Goal: Check status: Check status

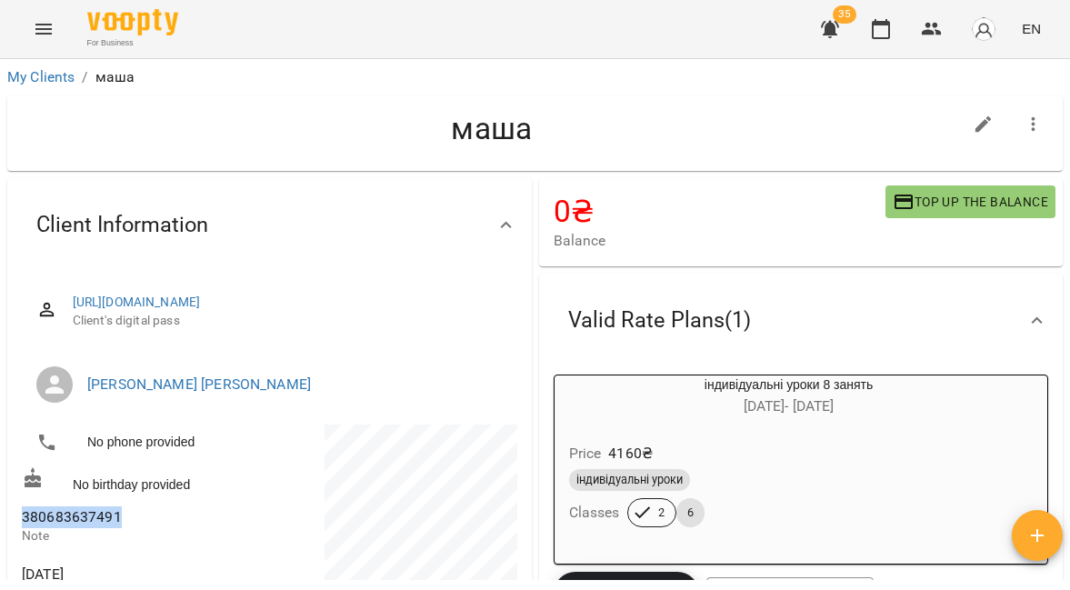
scroll to position [114, 0]
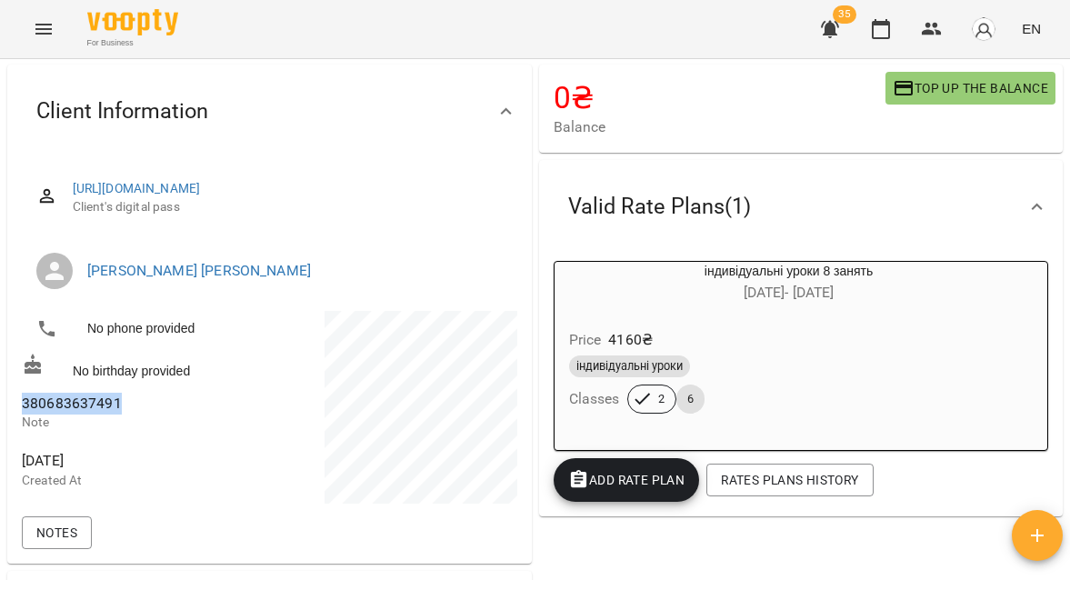
click at [43, 36] on icon "Menu" at bounding box center [44, 29] width 22 height 22
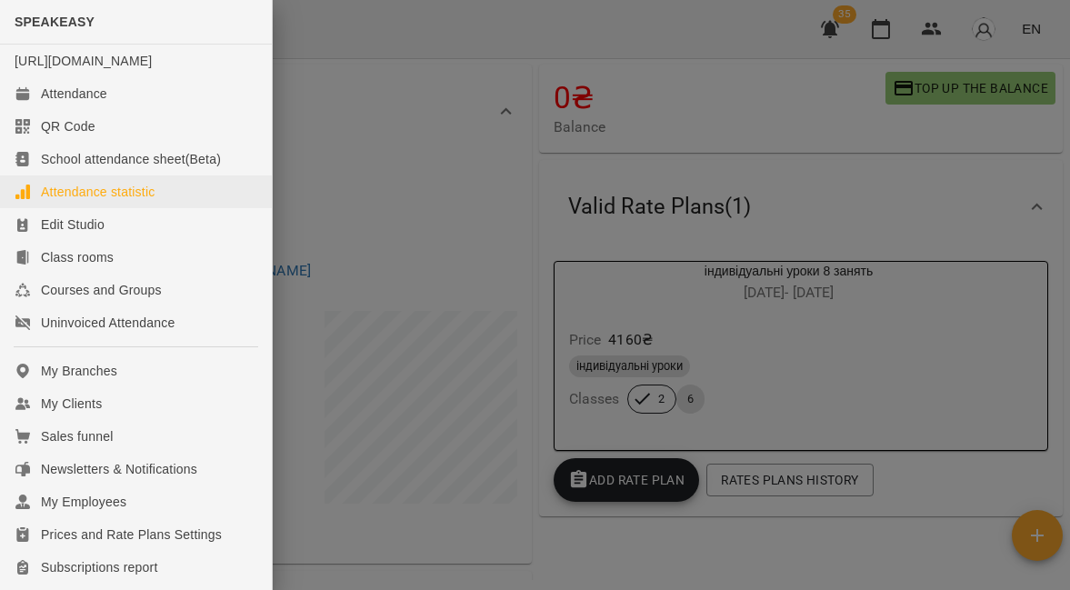
click at [95, 208] on link "Attendance statistic" at bounding box center [136, 192] width 272 height 33
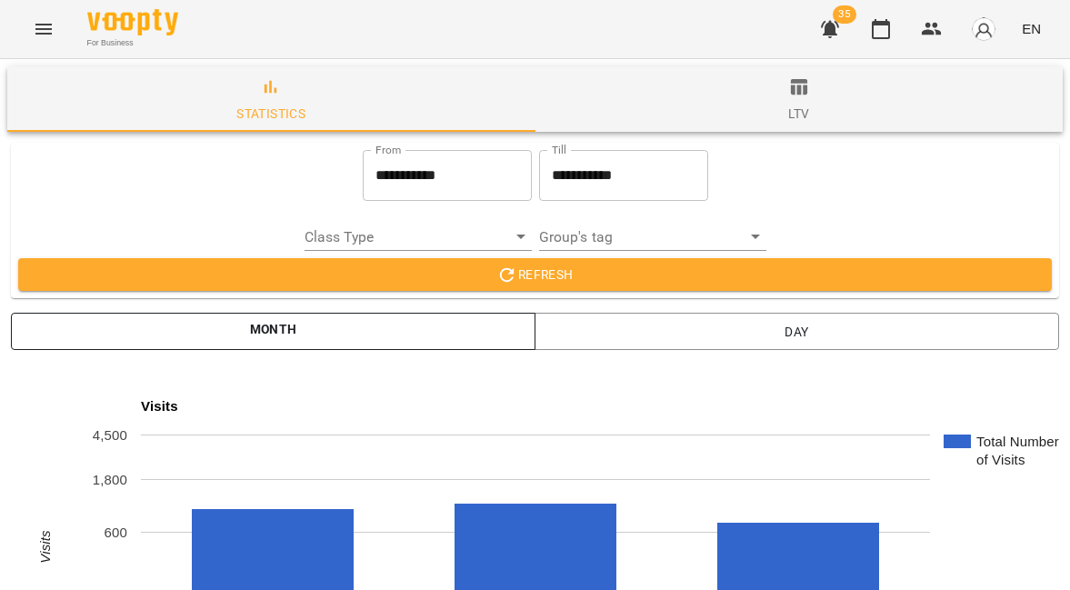
click at [326, 344] on span "Month" at bounding box center [273, 331] width 496 height 26
click at [394, 190] on input "**********" at bounding box center [447, 175] width 169 height 51
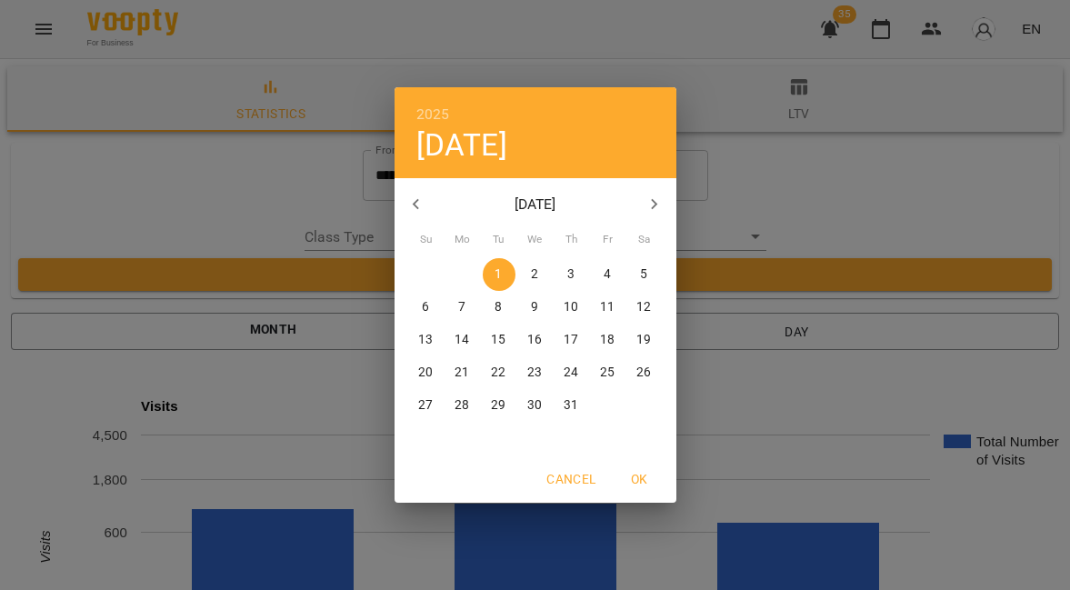
click at [425, 209] on icon "button" at bounding box center [417, 205] width 22 height 22
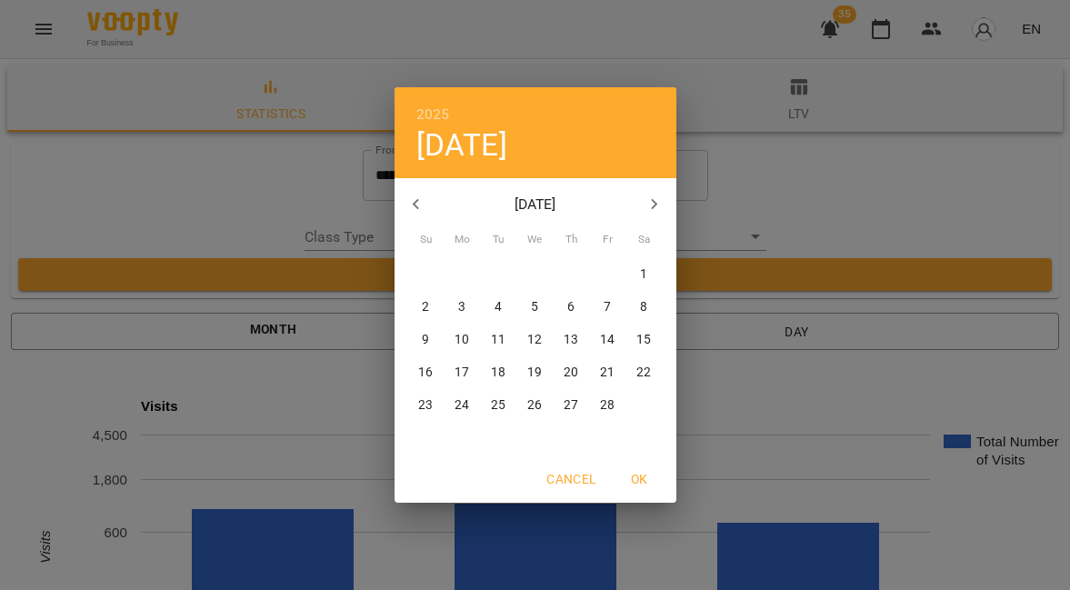
click at [433, 215] on button "button" at bounding box center [417, 205] width 44 height 44
click at [535, 277] on p "1" at bounding box center [534, 275] width 7 height 18
type input "**********"
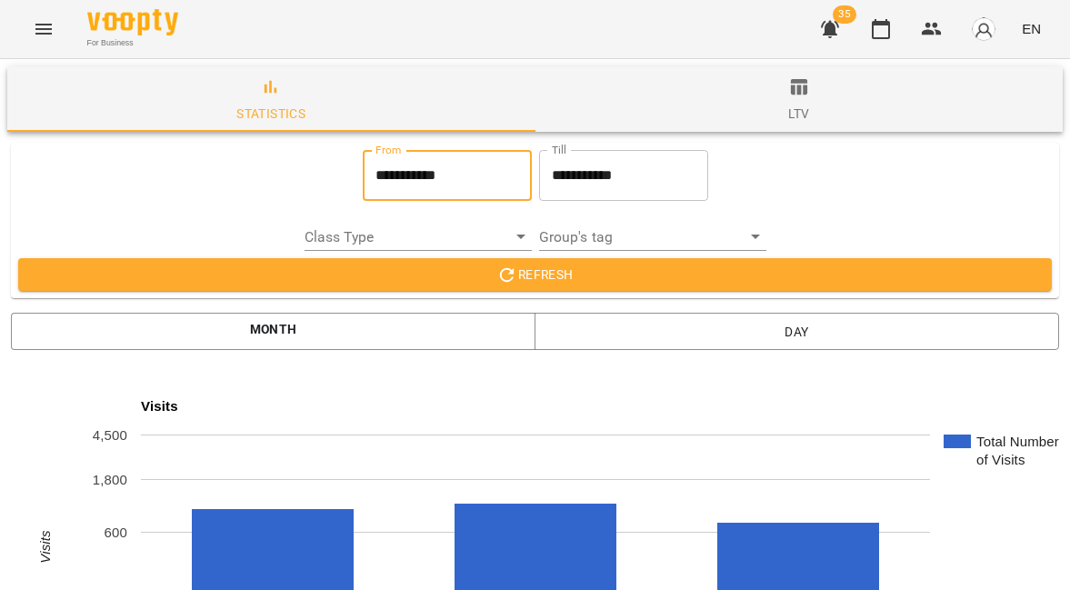
click at [575, 278] on span "Refresh" at bounding box center [535, 275] width 1005 height 22
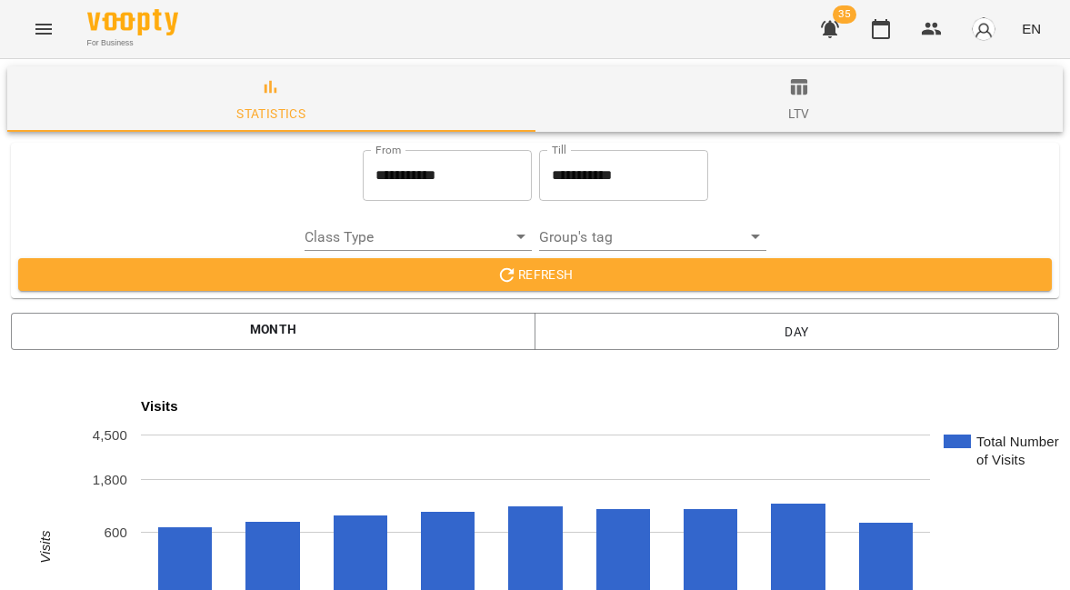
click at [792, 105] on div "ltv" at bounding box center [798, 114] width 21 height 22
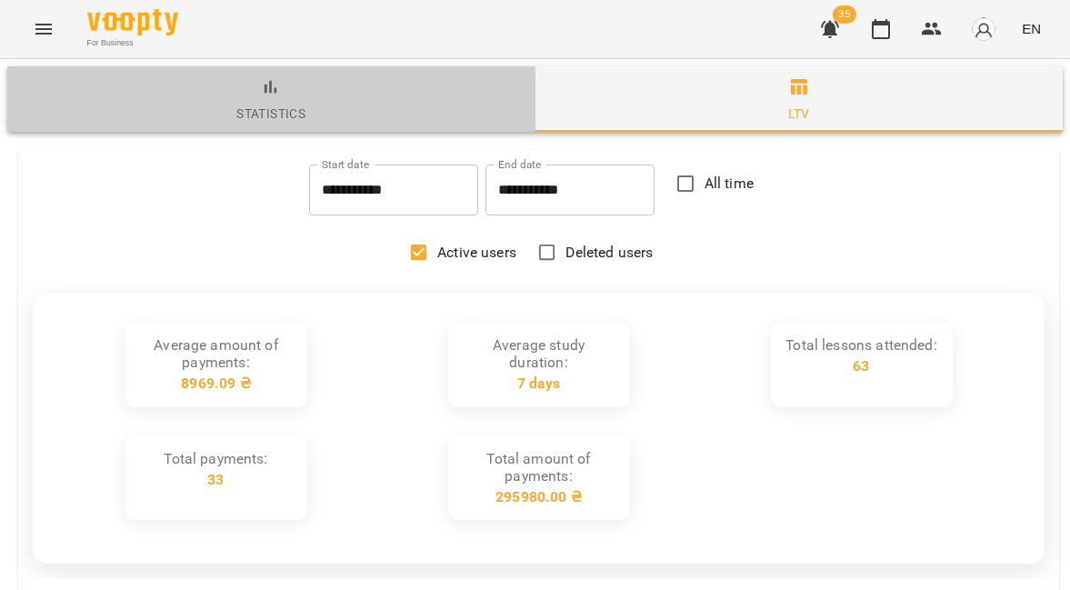
click at [414, 85] on span "statistics" at bounding box center [271, 100] width 506 height 49
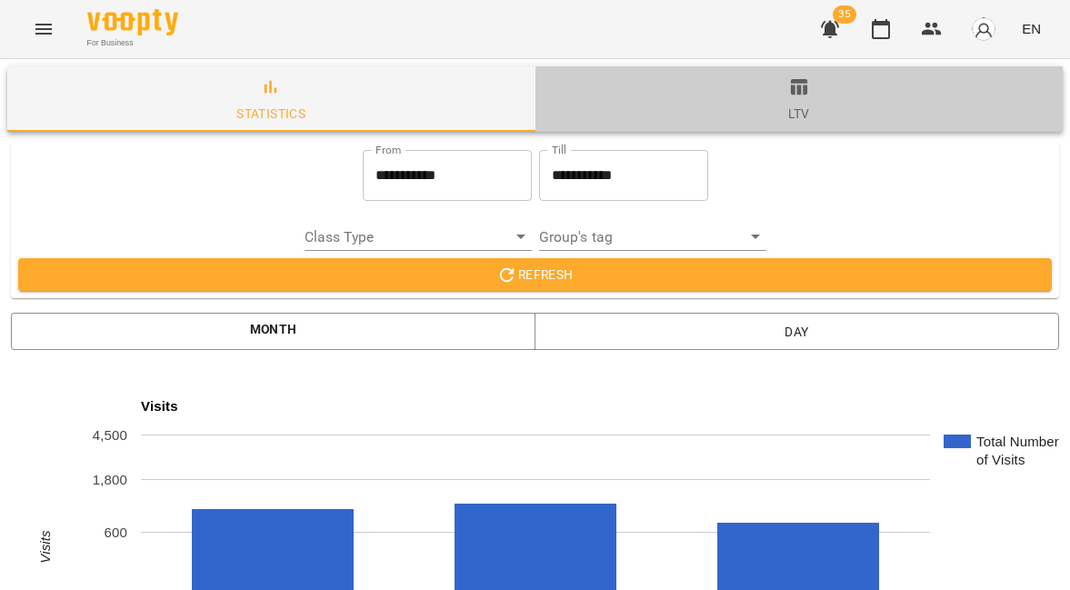
click at [711, 123] on span "ltv" at bounding box center [800, 100] width 506 height 49
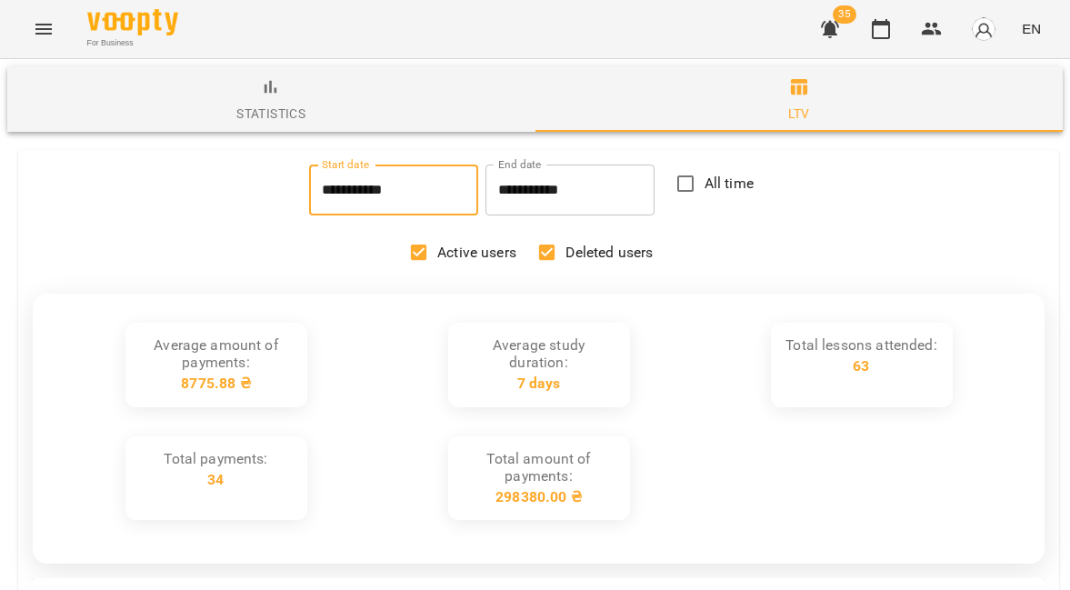
click at [439, 199] on input "**********" at bounding box center [393, 190] width 169 height 51
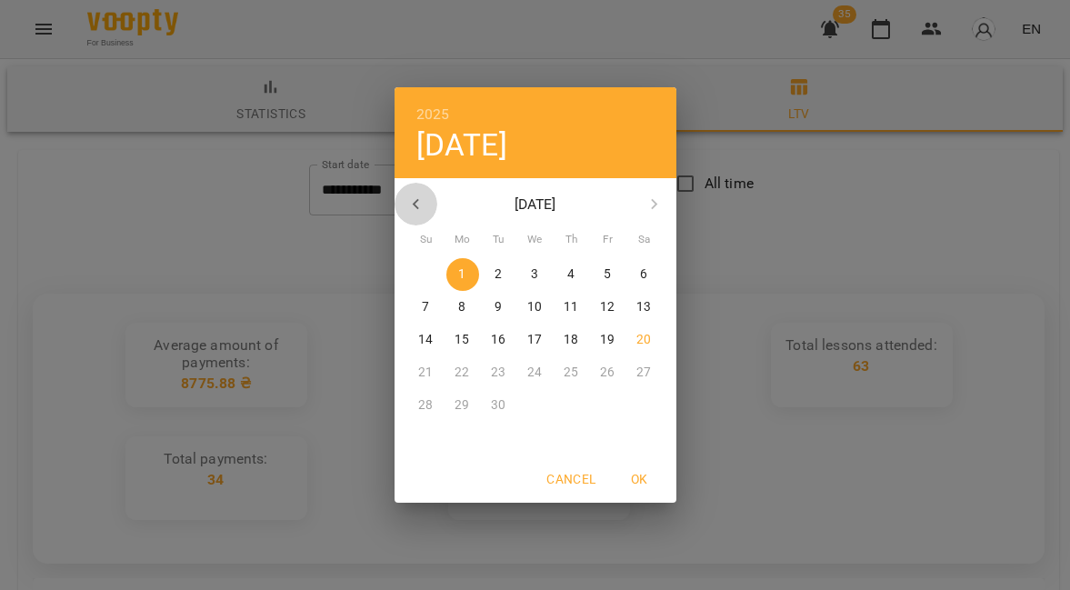
click at [399, 209] on button "button" at bounding box center [417, 205] width 44 height 44
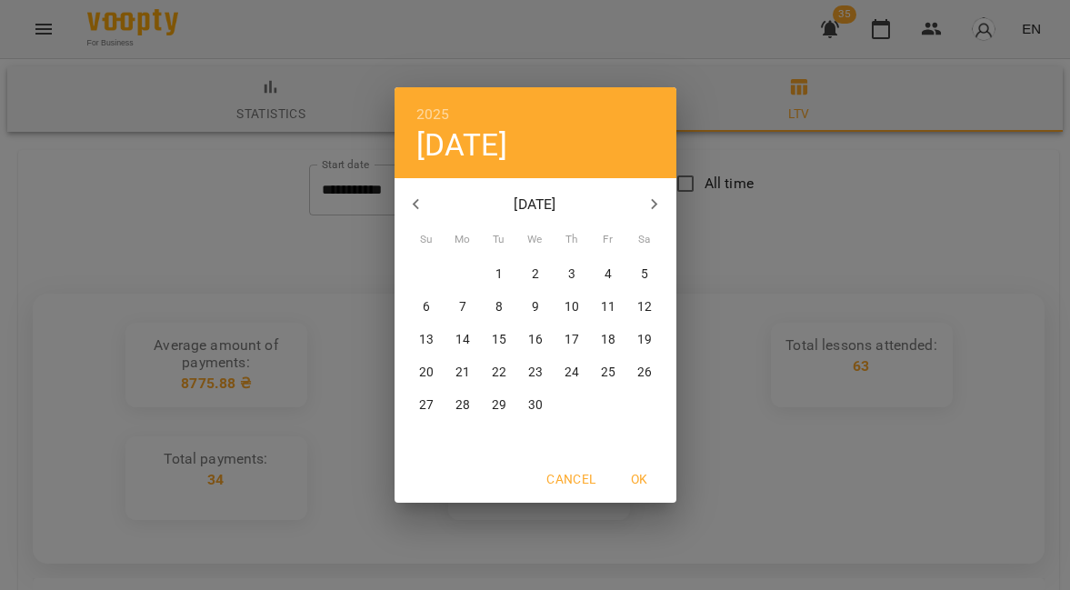
click at [409, 209] on icon "button" at bounding box center [417, 205] width 22 height 22
click at [747, 209] on div "2025 [DATE] January 2025 [DATE] Su Mo Tu We Th Fr Sa 29 30 31 1 2 3 4 5 6 7 8 9…" at bounding box center [535, 295] width 1070 height 590
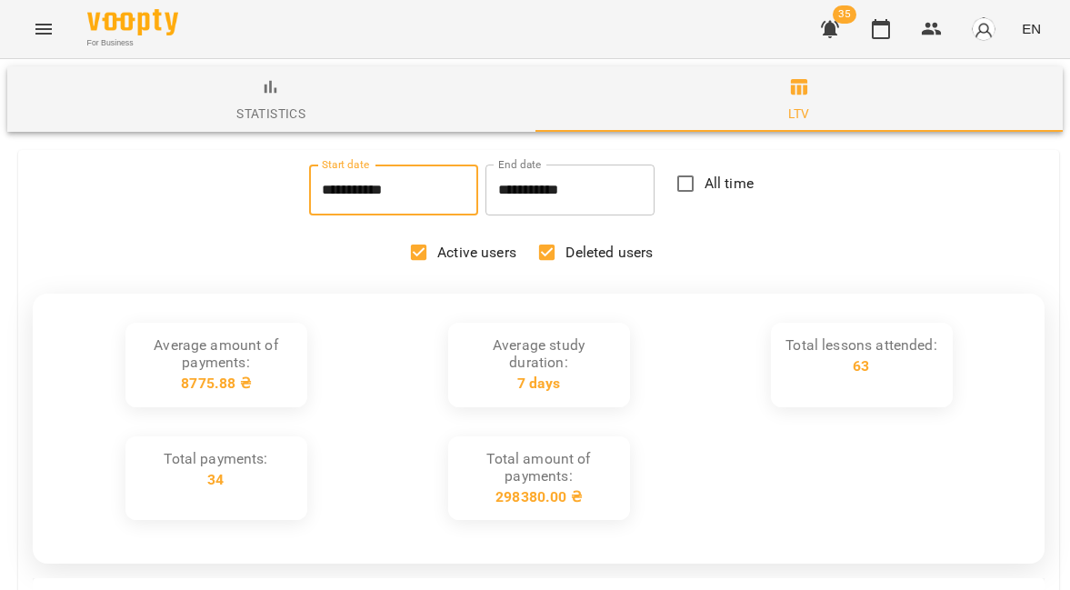
type input "**********"
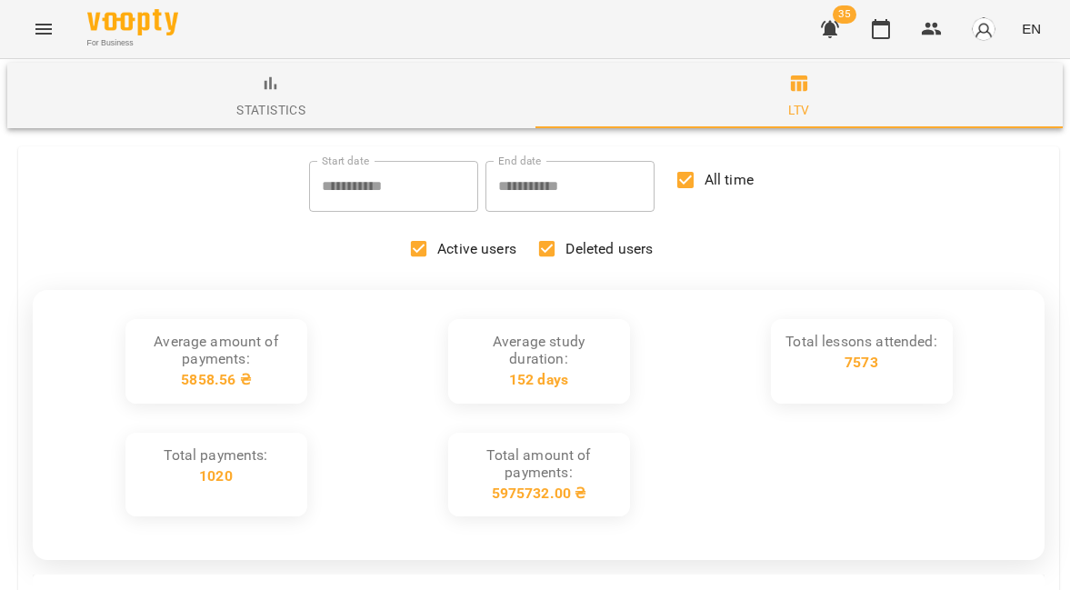
scroll to position [25, 0]
click at [199, 370] on div "5858.56 ₴" at bounding box center [215, 378] width 69 height 17
click at [206, 370] on div "5858.56 ₴" at bounding box center [215, 378] width 69 height 17
drag, startPoint x: 206, startPoint y: 354, endPoint x: 195, endPoint y: 354, distance: 10.9
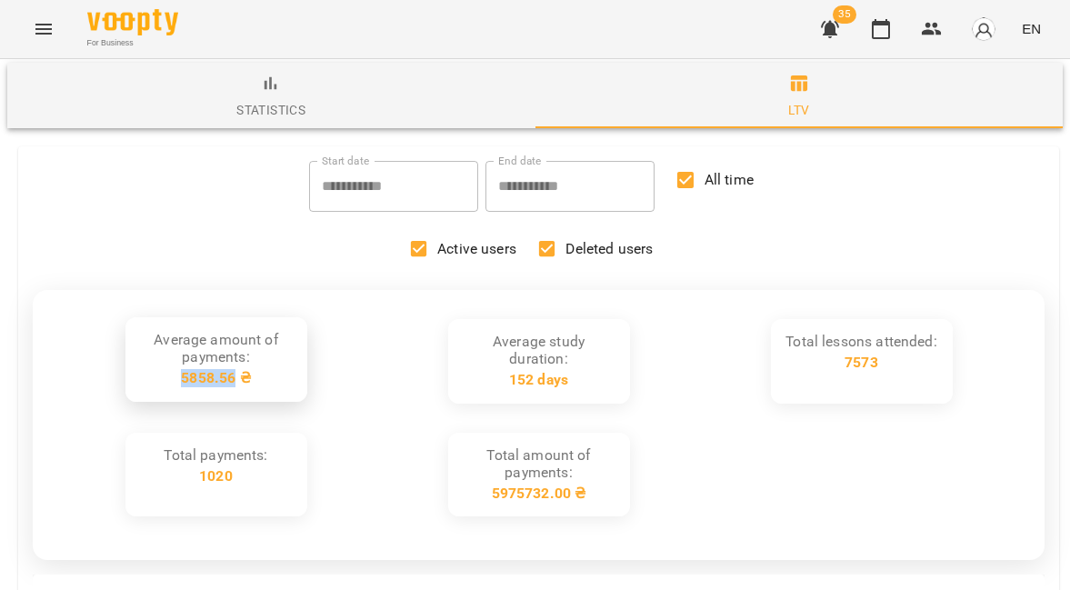
click at [195, 370] on div "5858.56 ₴" at bounding box center [215, 378] width 69 height 17
drag, startPoint x: 182, startPoint y: 354, endPoint x: 211, endPoint y: 356, distance: 29.2
click at [211, 356] on div "Average amount of payments: 5858.56 ₴" at bounding box center [216, 359] width 153 height 55
click at [211, 370] on div "5858.56 ₴" at bounding box center [215, 378] width 69 height 17
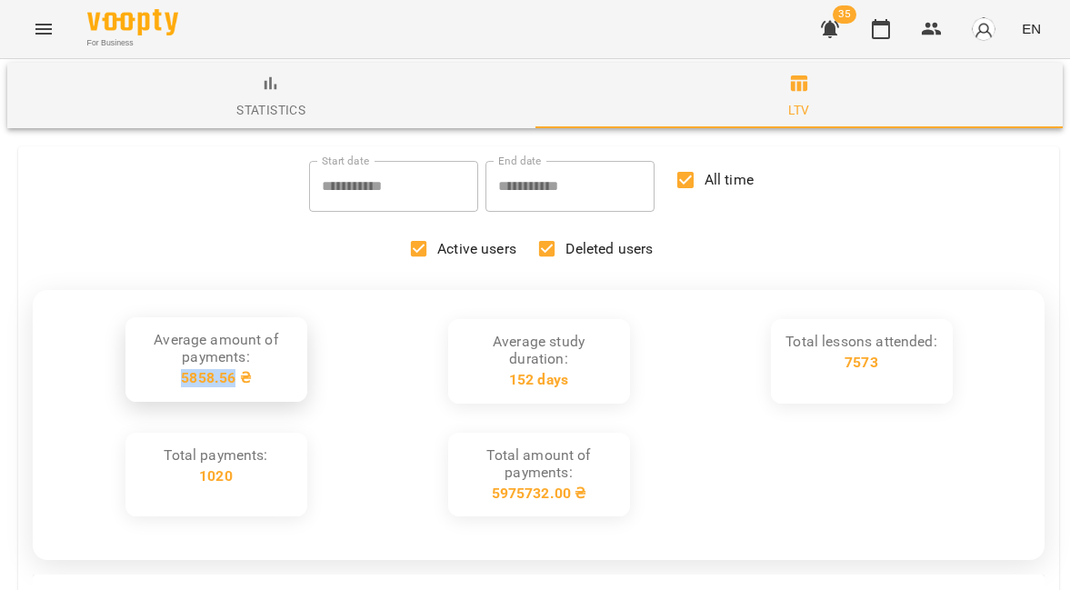
drag, startPoint x: 211, startPoint y: 356, endPoint x: 187, endPoint y: 356, distance: 23.6
click at [188, 370] on div "5858.56 ₴" at bounding box center [215, 378] width 69 height 17
click at [187, 370] on div "5858.56 ₴" at bounding box center [215, 378] width 69 height 17
click at [194, 370] on div "5858.56 ₴" at bounding box center [215, 378] width 69 height 17
click at [210, 370] on div "5858.56 ₴" at bounding box center [215, 378] width 69 height 17
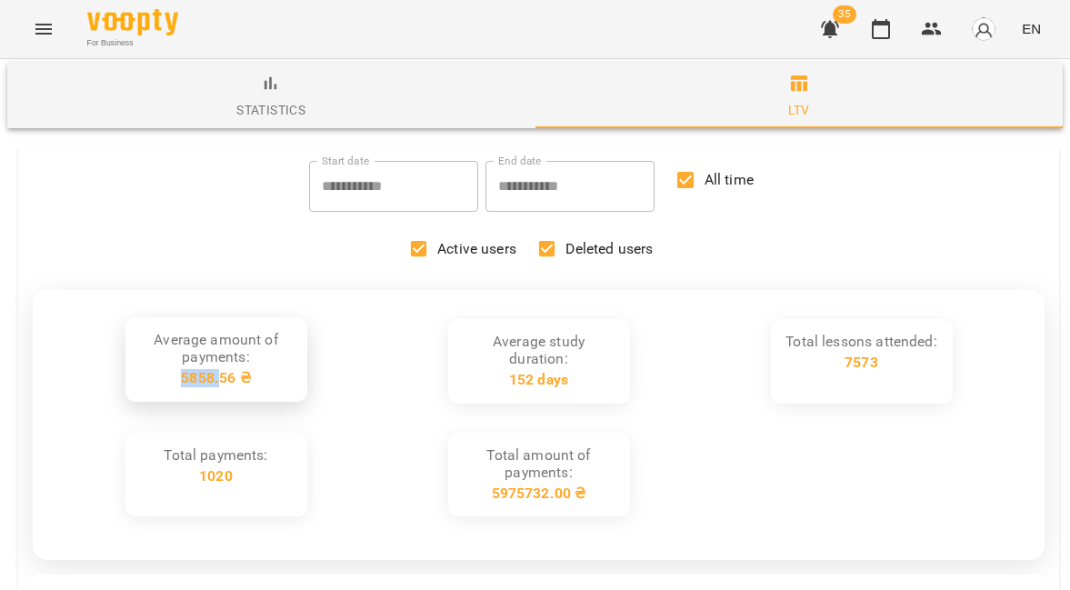
drag, startPoint x: 219, startPoint y: 355, endPoint x: 172, endPoint y: 353, distance: 47.3
click at [172, 353] on div "Average amount of payments: 5858.56 ₴" at bounding box center [216, 359] width 153 height 55
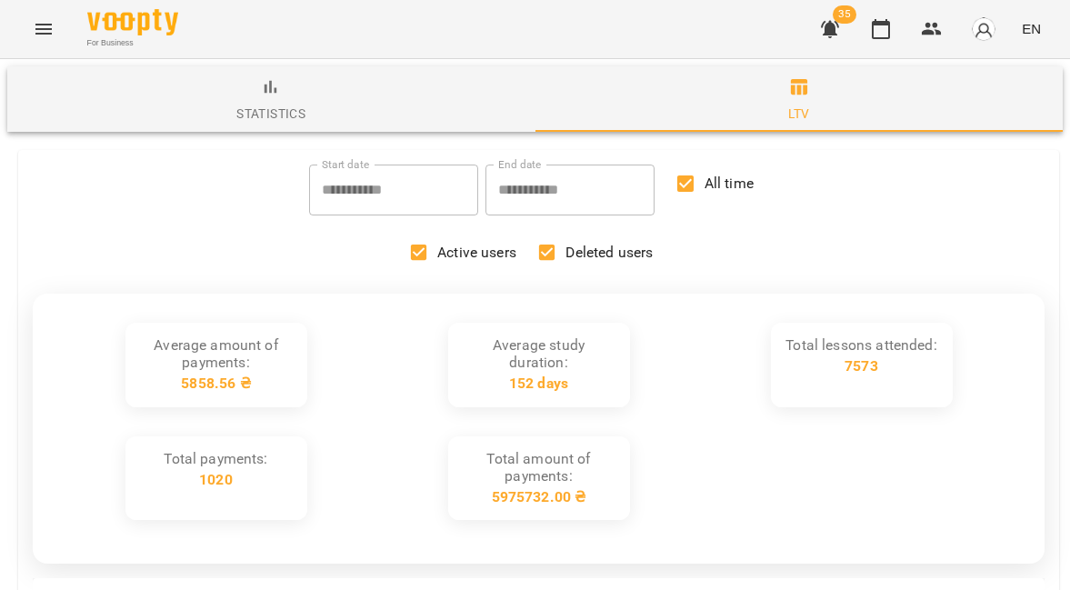
scroll to position [0, 0]
click at [321, 110] on span "statistics" at bounding box center [271, 100] width 506 height 49
